Goal: Task Accomplishment & Management: Complete application form

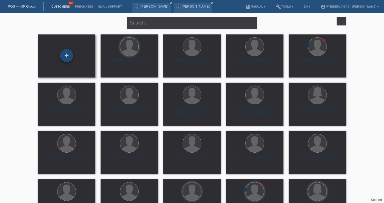
click at [67, 55] on div "+" at bounding box center [66, 55] width 13 height 13
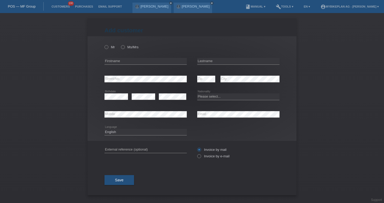
click at [234, 94] on div "Please select... Switzerland Austria Germany Liechtenstein ------------ Afghani…" at bounding box center [238, 97] width 82 height 18
click at [228, 97] on select "Please select... Switzerland Austria Germany Liechtenstein ------------ Afghani…" at bounding box center [238, 97] width 82 height 6
select select "CH"
click at [29, 5] on link "POS — MF Group" at bounding box center [22, 6] width 28 height 4
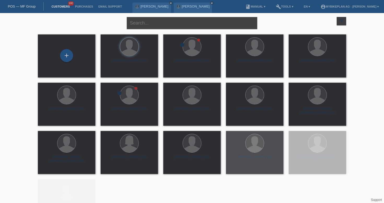
click at [151, 21] on input "text" at bounding box center [192, 23] width 131 height 12
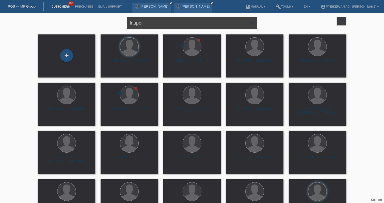
type input "lauper"
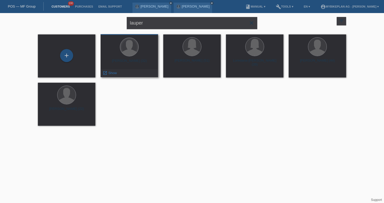
click at [128, 54] on div at bounding box center [129, 47] width 18 height 18
click at [111, 74] on span "Show" at bounding box center [112, 73] width 9 height 4
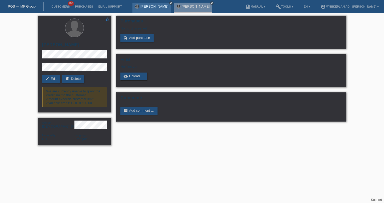
click at [170, 3] on icon "close" at bounding box center [171, 3] width 3 height 3
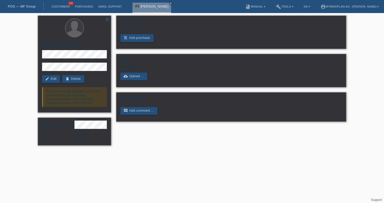
click at [170, 3] on icon "close" at bounding box center [171, 3] width 3 height 3
click at [139, 37] on link "add_shopping_cart Add purchase" at bounding box center [136, 38] width 33 height 8
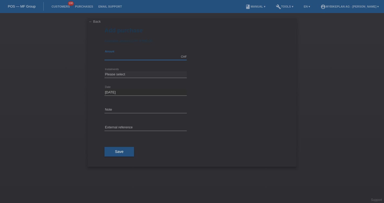
click at [135, 56] on input "text" at bounding box center [146, 57] width 82 height 7
type input "6000.00"
click at [142, 76] on select "Please select 6 instalments 12 instalments 18 instalments 24 instalments 36 ins…" at bounding box center [146, 74] width 82 height 6
select select "488"
click at [147, 130] on input "text" at bounding box center [146, 128] width 82 height 7
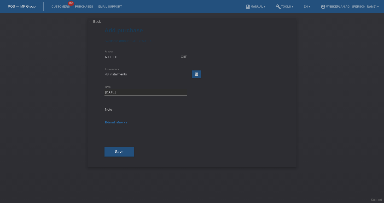
paste input "[PHONE_NUMBER]"
click at [137, 130] on input "[PHONE_NUMBER]" at bounding box center [146, 128] width 82 height 7
paste input "4390646478"
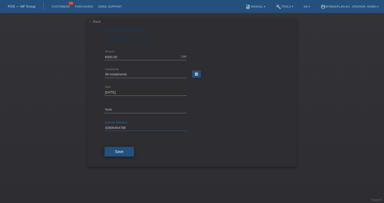
type input "43906464788"
click at [120, 155] on button "Save" at bounding box center [120, 152] width 30 height 10
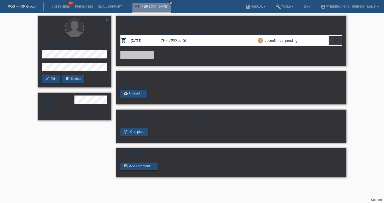
click at [336, 42] on icon "settings" at bounding box center [336, 40] width 6 height 6
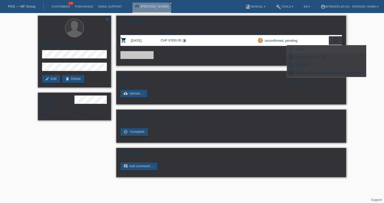
click at [316, 50] on div "fullscreen Show" at bounding box center [326, 49] width 79 height 8
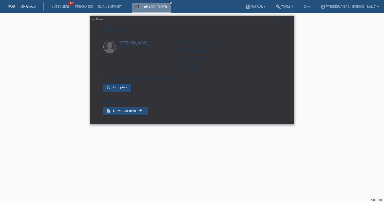
click at [267, 19] on div "← Back POSP00027758 Purchase Melanie Lauper Via Culpina 18 7137 Flond CHF 6'000…" at bounding box center [192, 70] width 204 height 109
click at [271, 19] on div "POSP00027758" at bounding box center [279, 19] width 25 height 4
copy div "POSP00027758"
